Goal: Task Accomplishment & Management: Manage account settings

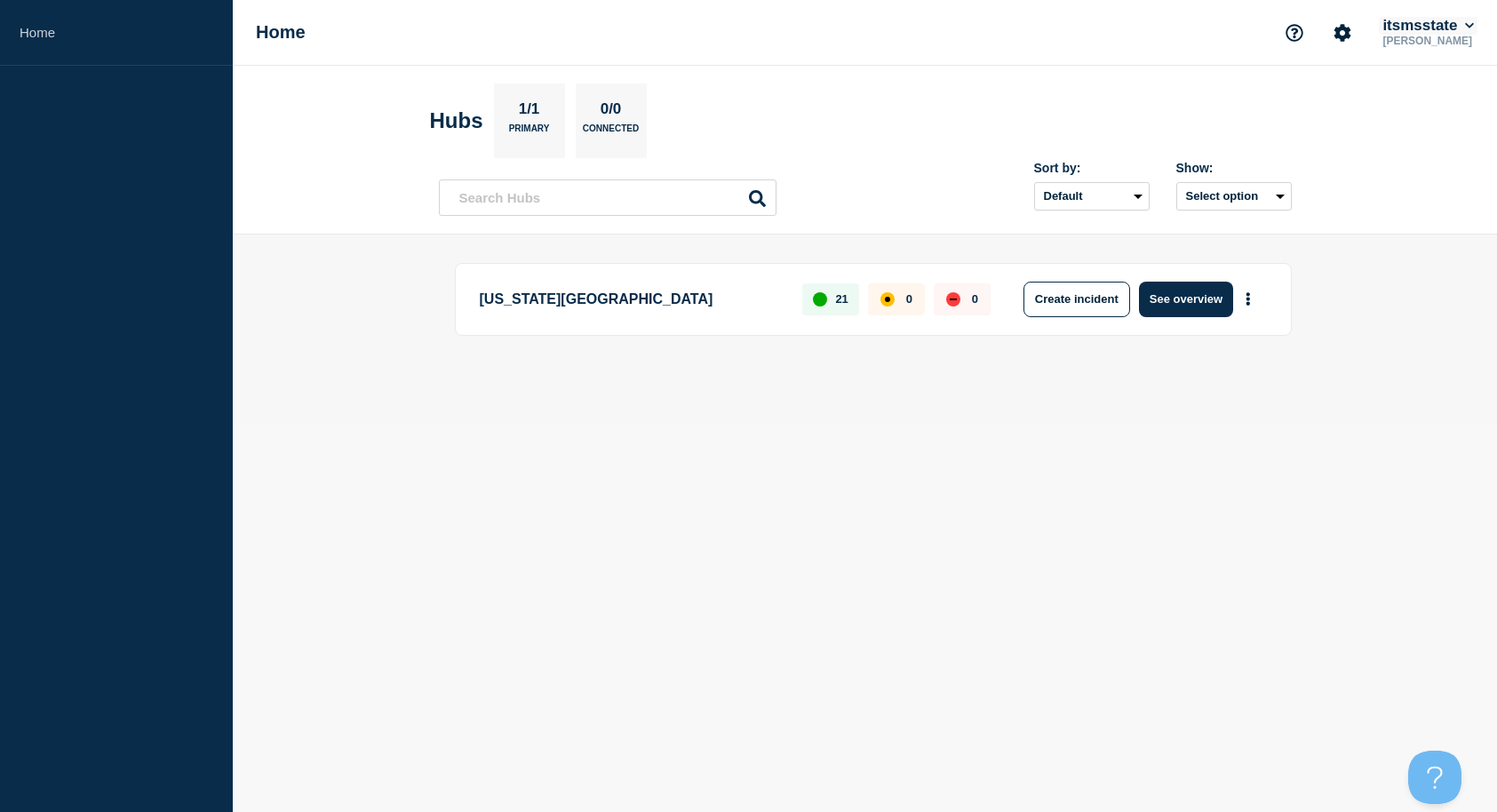
click at [1459, 31] on button "itsmsstate" at bounding box center [1427, 26] width 99 height 18
click at [1426, 246] on button "Log out" at bounding box center [1416, 238] width 45 height 15
